Goal: Transaction & Acquisition: Book appointment/travel/reservation

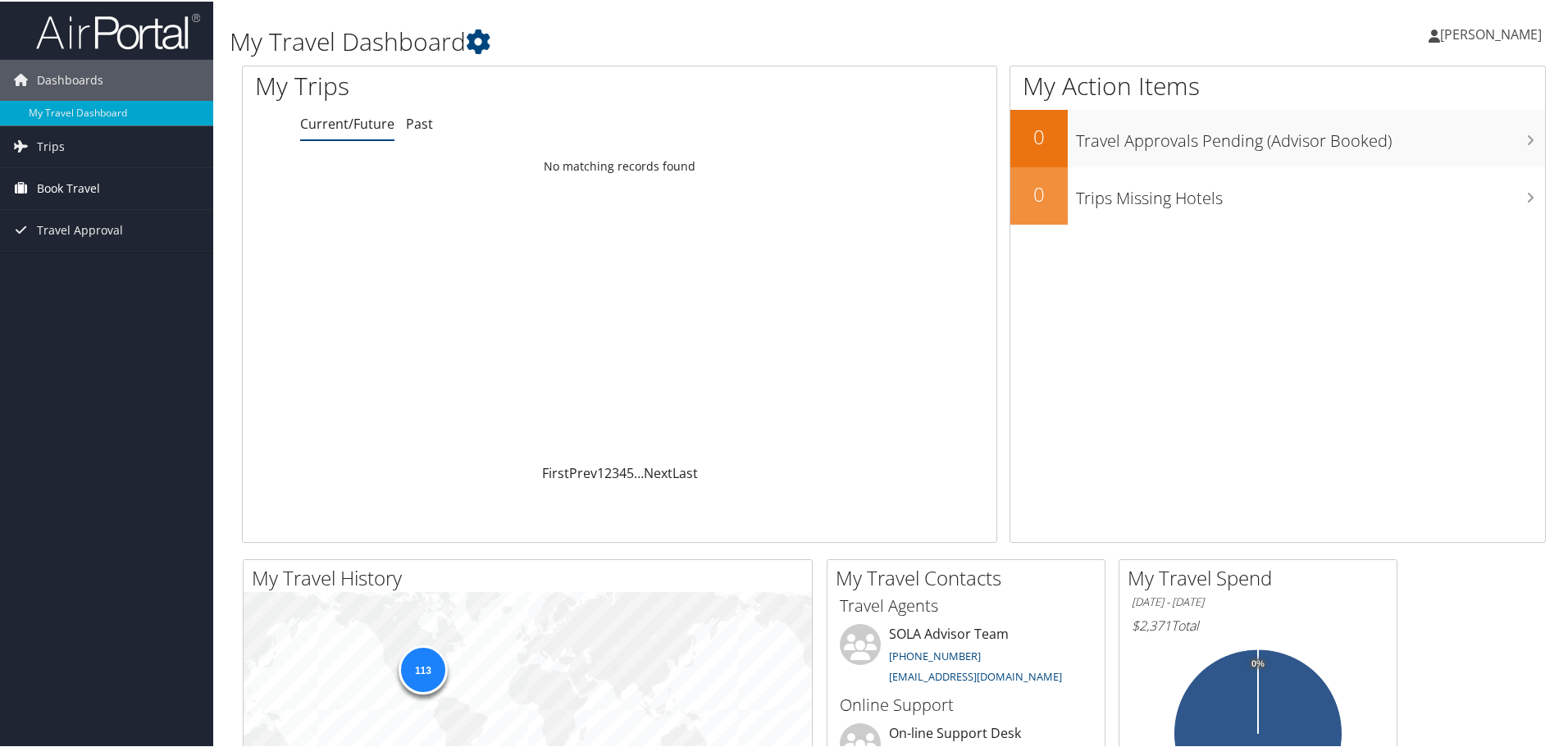
click at [57, 181] on span "Book Travel" at bounding box center [69, 187] width 64 height 41
click at [123, 241] on link "Book/Manage Online Trips" at bounding box center [106, 244] width 213 height 24
